Goal: Find specific page/section: Find specific page/section

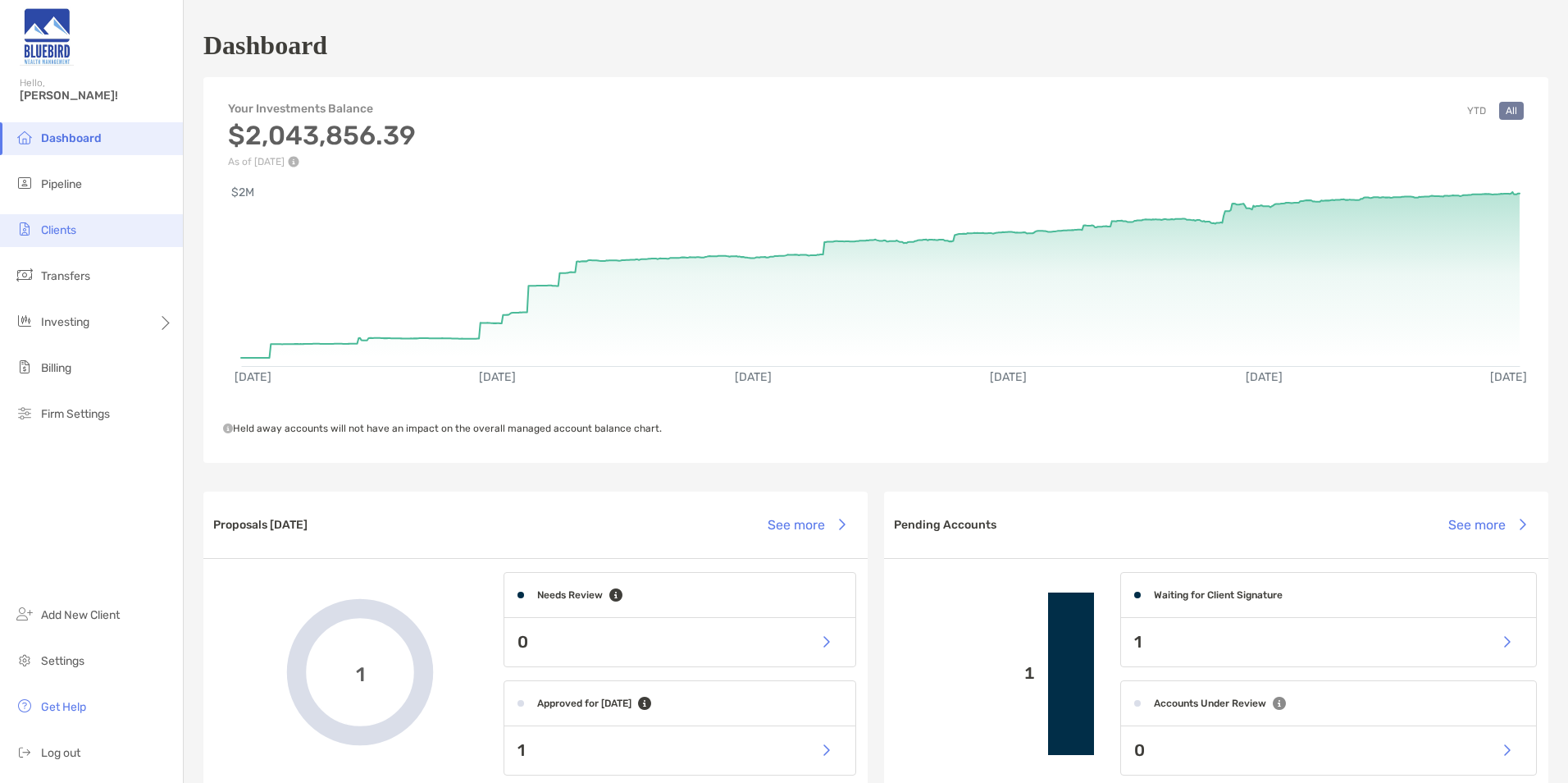
click at [90, 235] on li "Clients" at bounding box center [91, 230] width 183 height 33
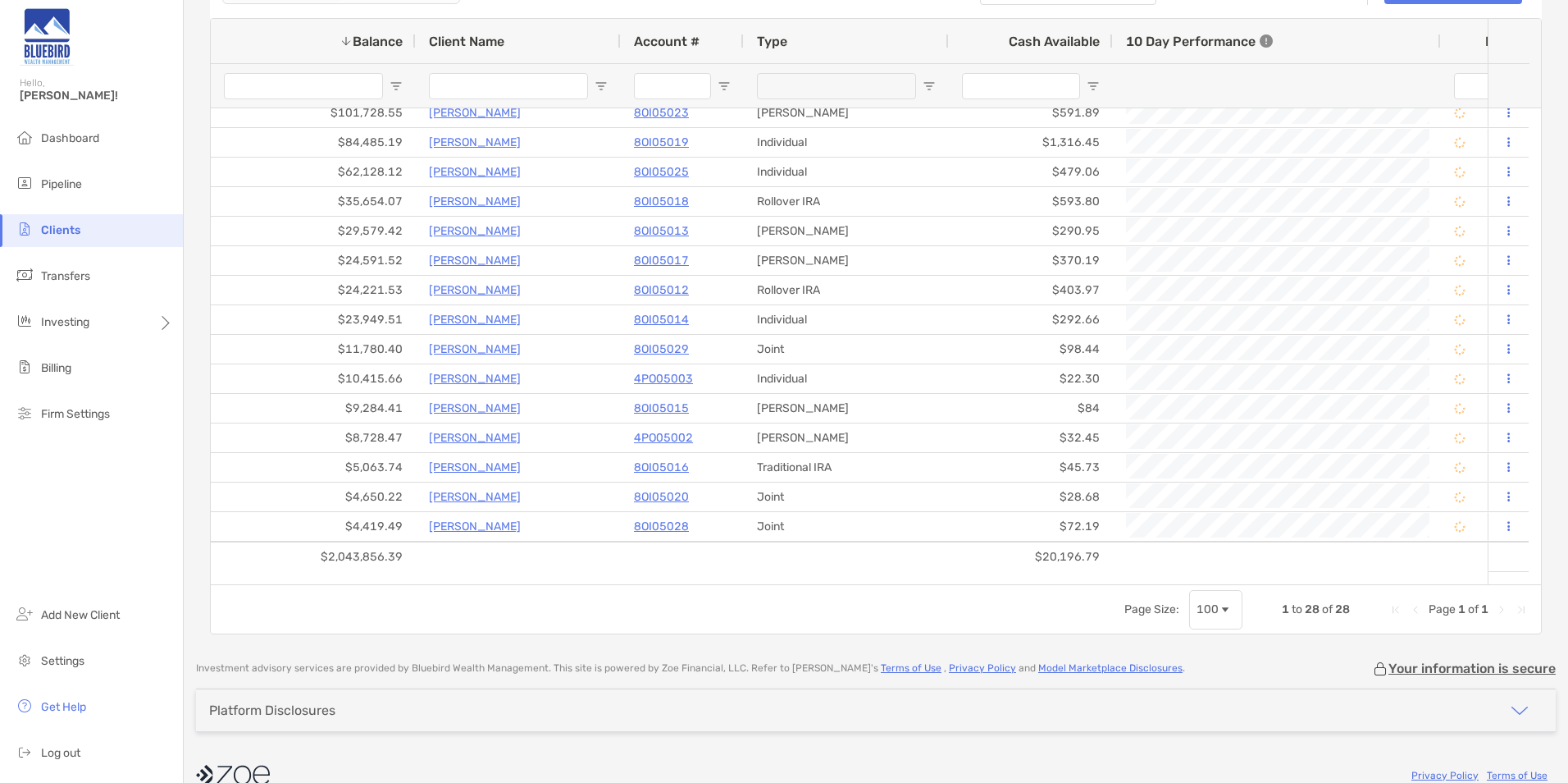
scroll to position [113, 0]
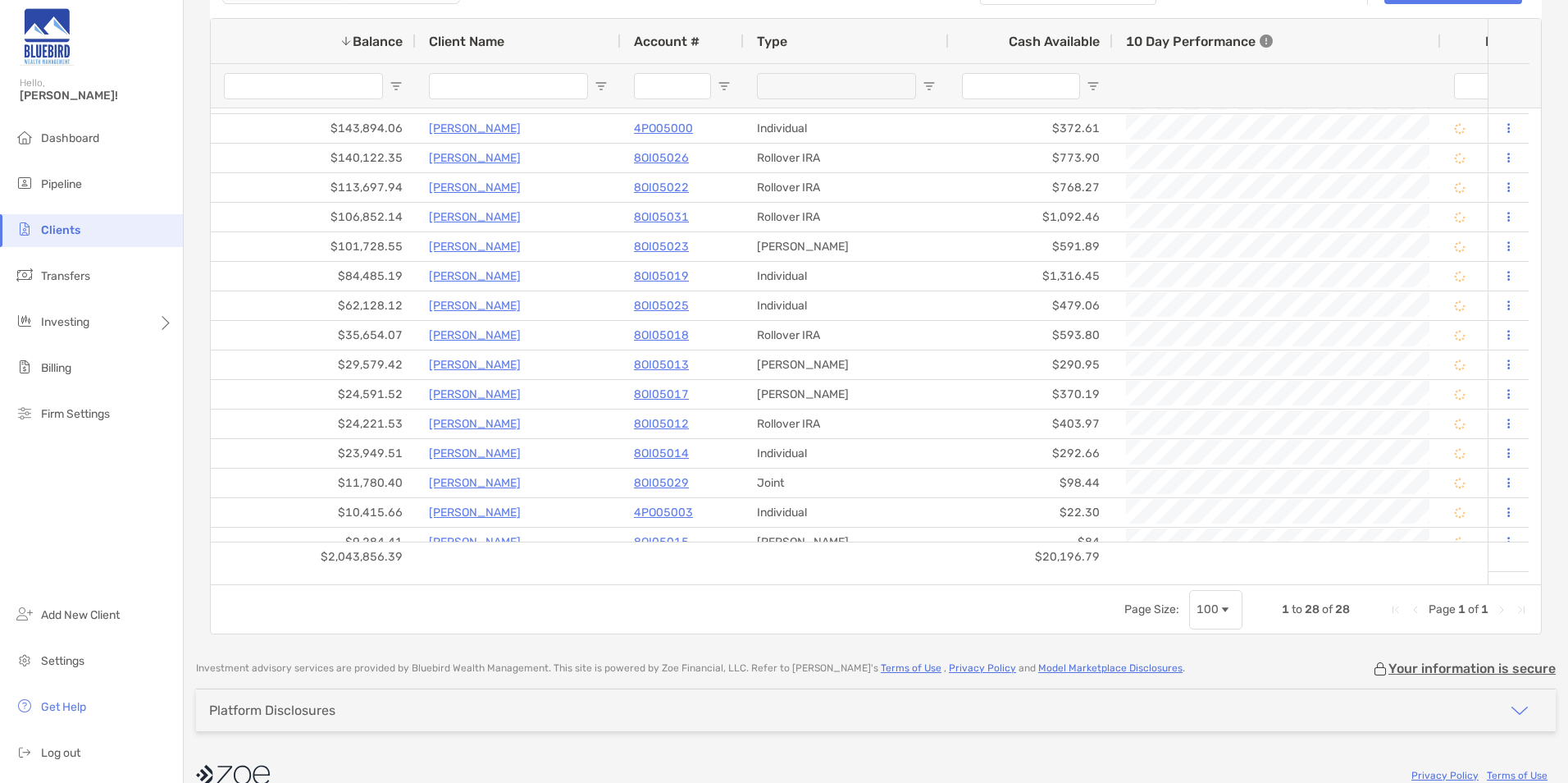
drag, startPoint x: 1541, startPoint y: 311, endPoint x: 1530, endPoint y: 200, distance: 111.5
click at [1530, 200] on div "Clients Accounts Households Zoe Other Custodians Clear Filters Open Account 1 t…" at bounding box center [875, 392] width 1384 height 783
click at [73, 195] on li "Pipeline" at bounding box center [91, 184] width 183 height 33
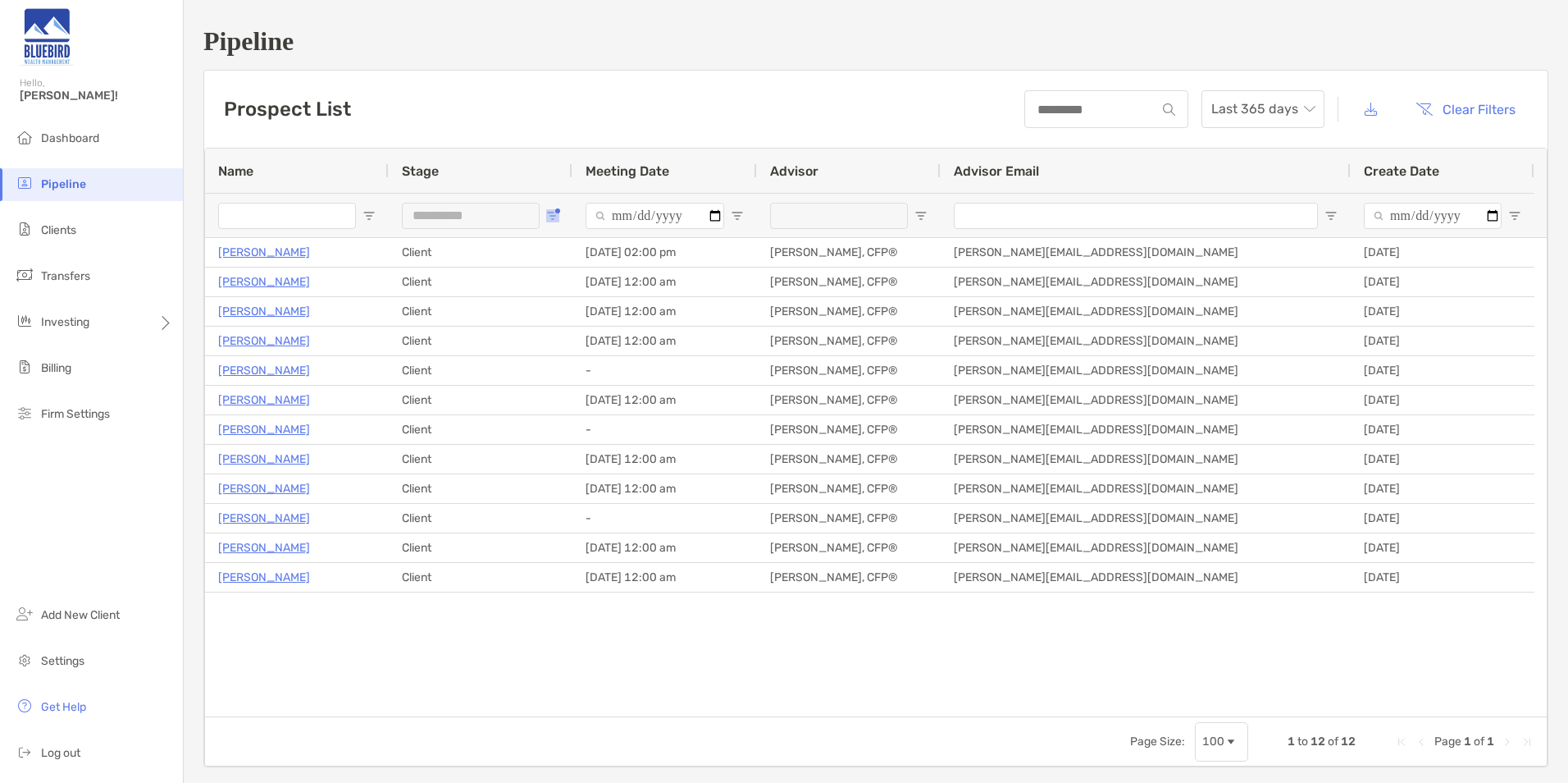
click at [554, 215] on span "Open Filter Menu" at bounding box center [553, 216] width 13 height 13
type input "***"
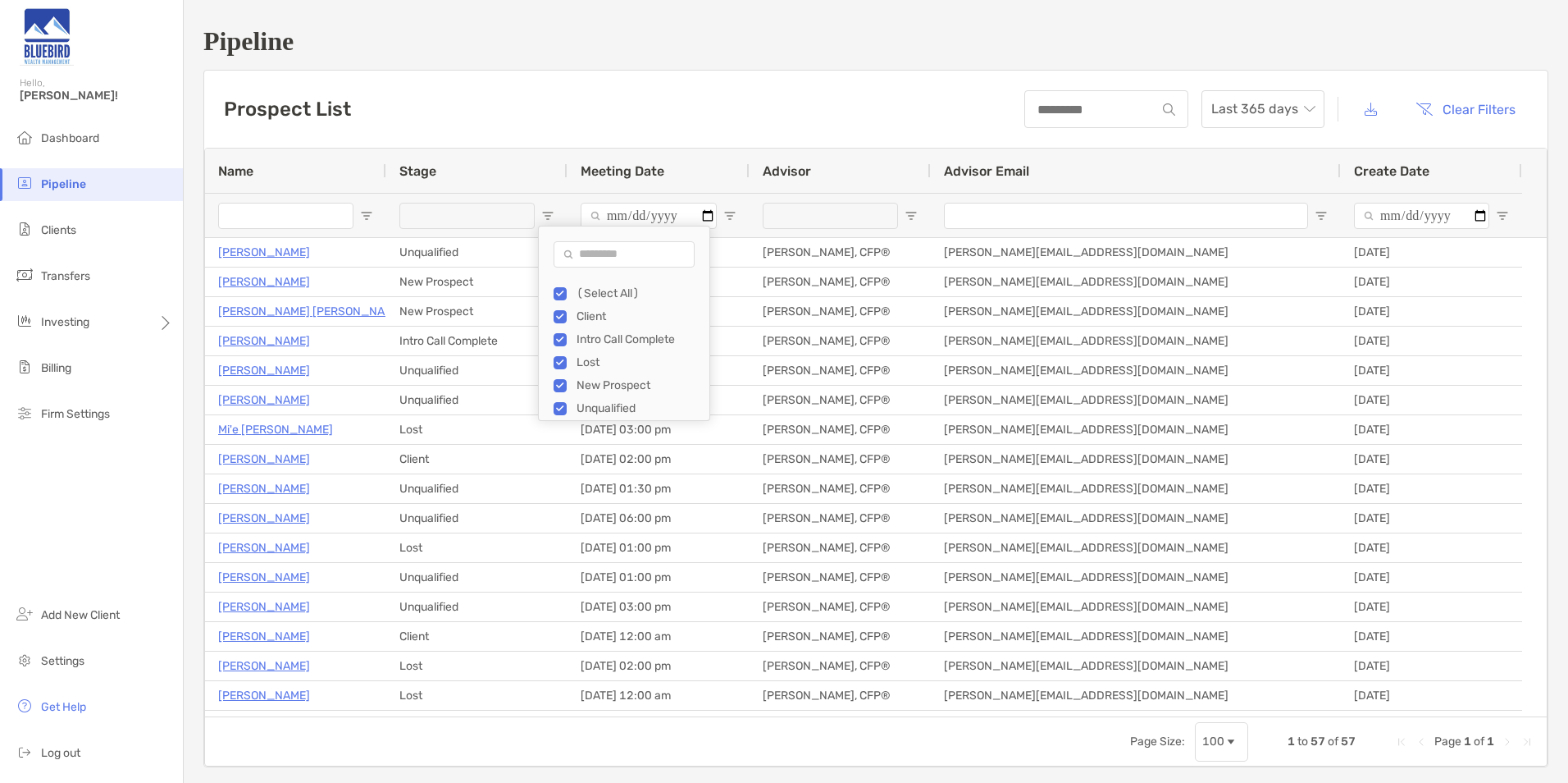
click at [538, 113] on div "Prospect List Last 365 days Clear Filters" at bounding box center [875, 109] width 1343 height 77
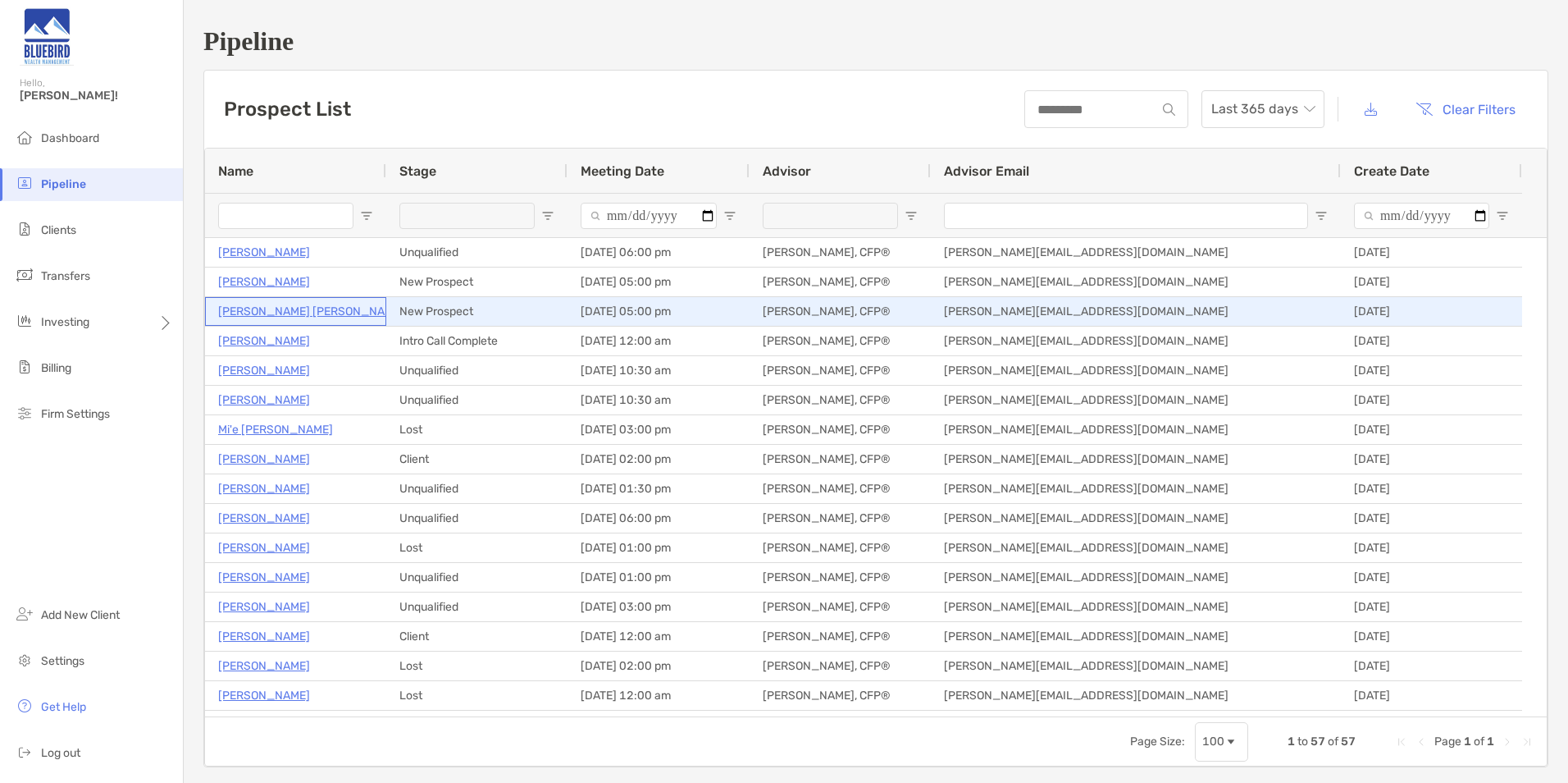
click at [275, 316] on p "[PERSON_NAME] [PERSON_NAME]" at bounding box center [311, 312] width 186 height 21
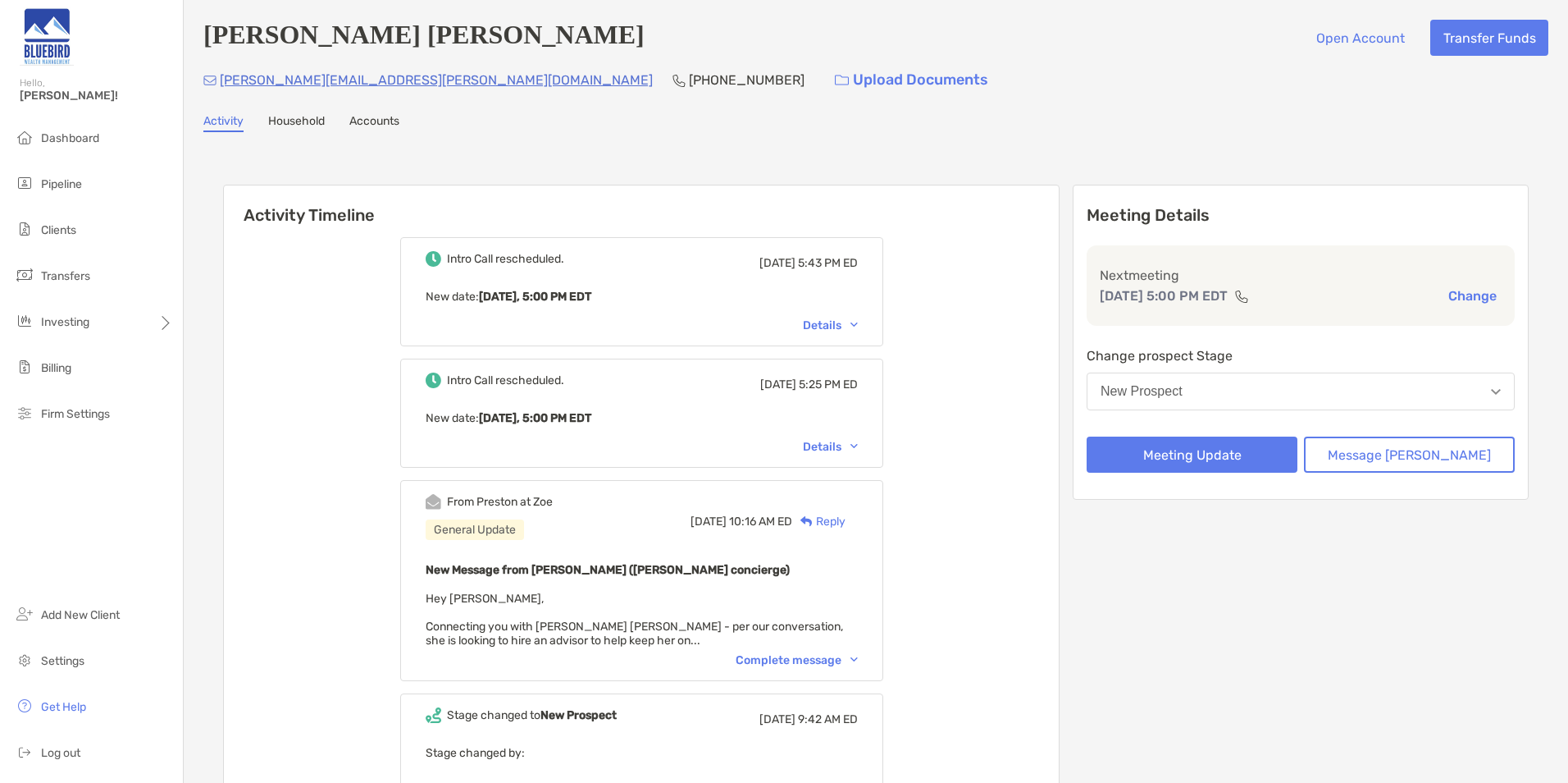
scroll to position [82, 0]
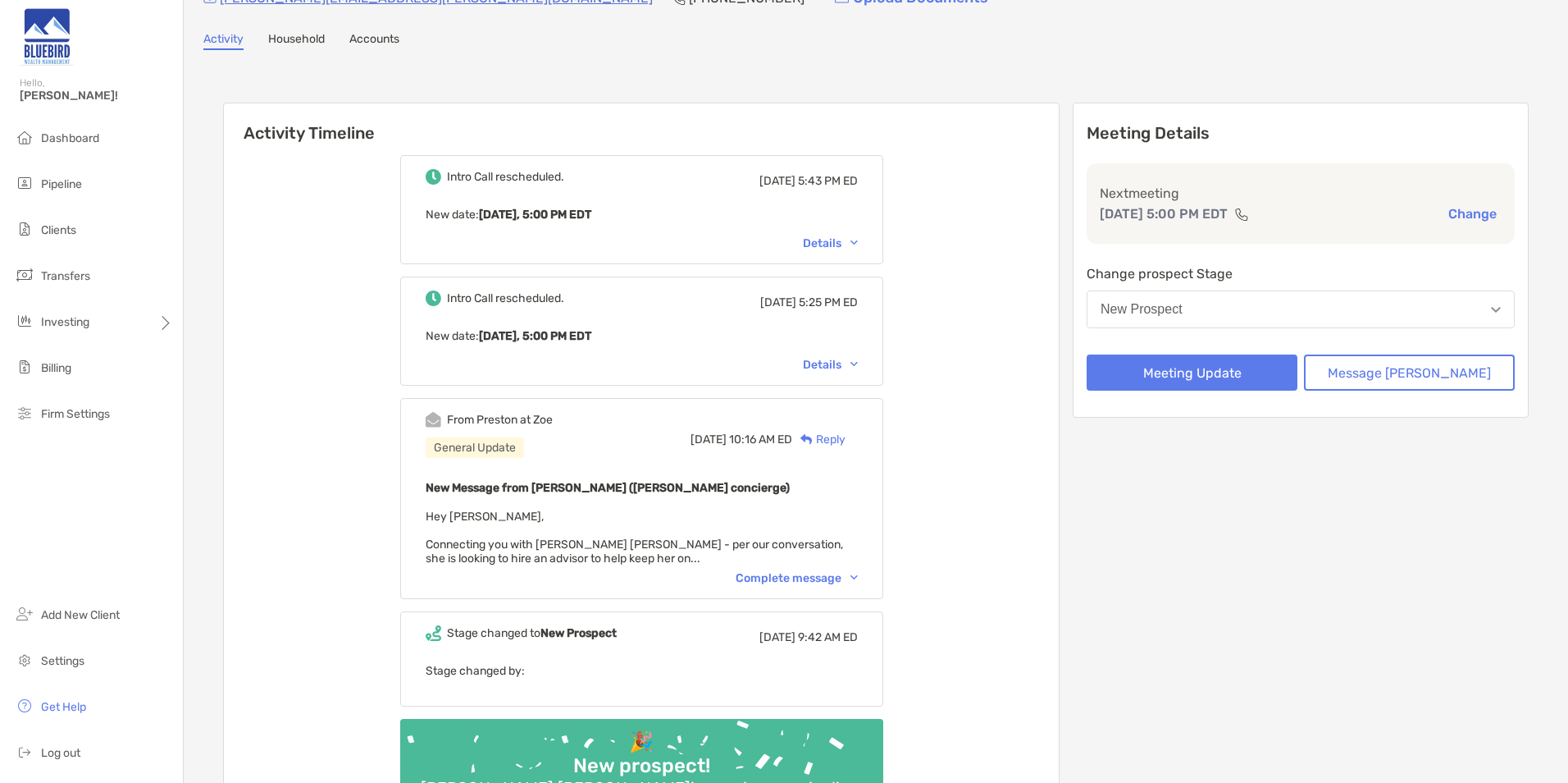
click at [790, 579] on div "Complete message" at bounding box center [797, 577] width 122 height 14
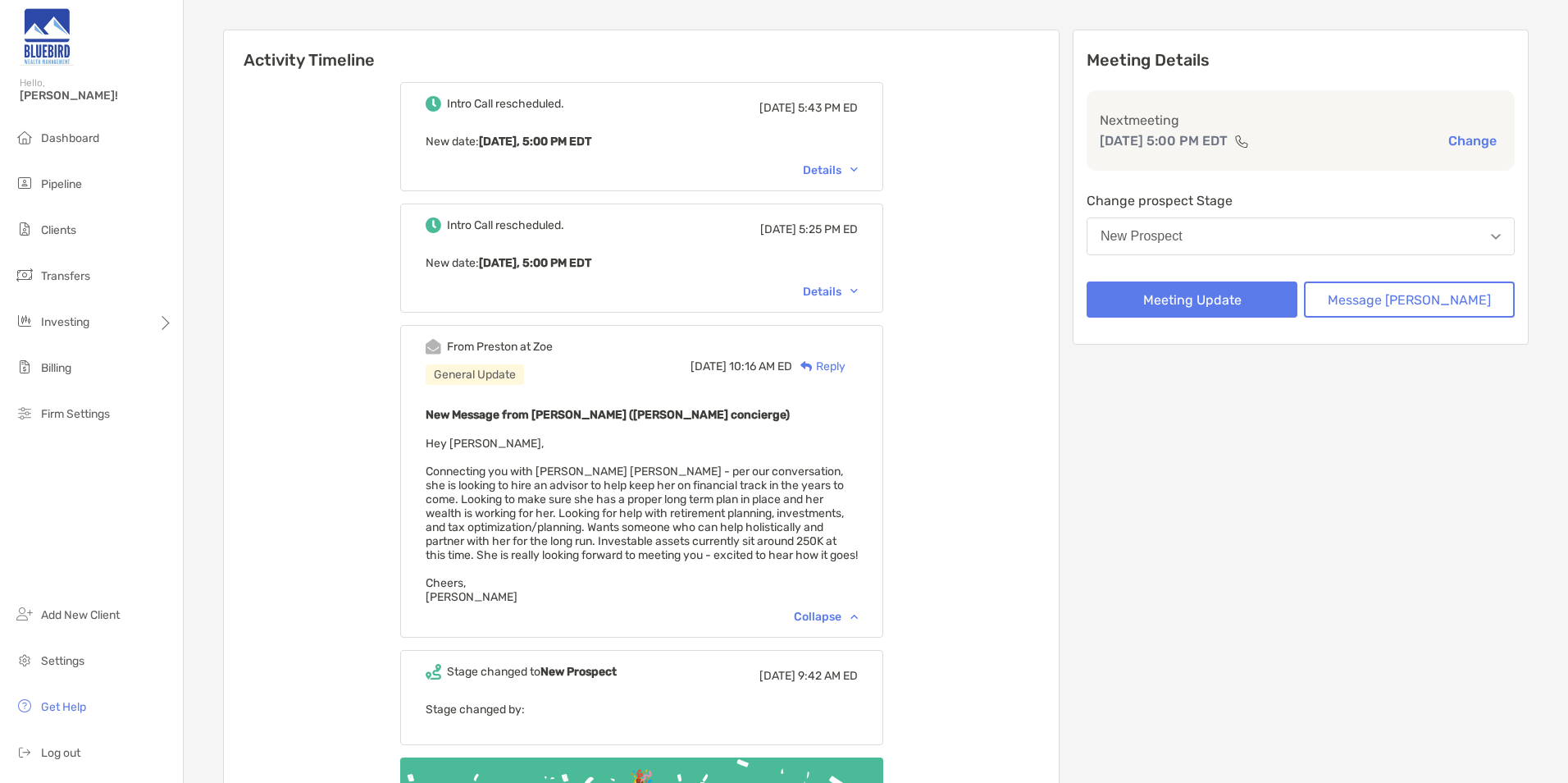
scroll to position [164, 0]
